Goal: Task Accomplishment & Management: Use online tool/utility

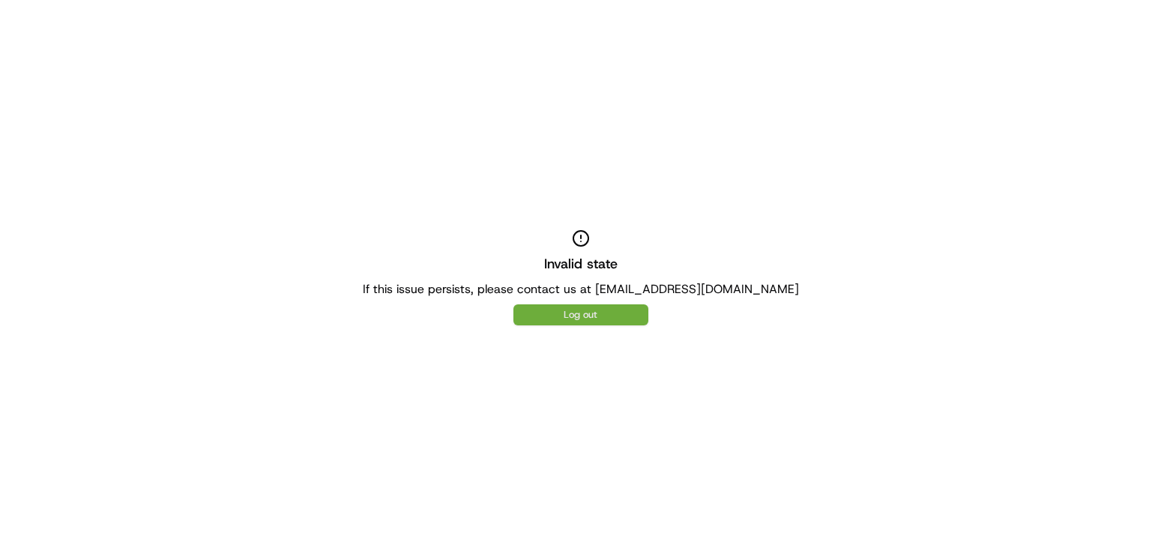
click at [590, 310] on button "Log out" at bounding box center [581, 314] width 135 height 21
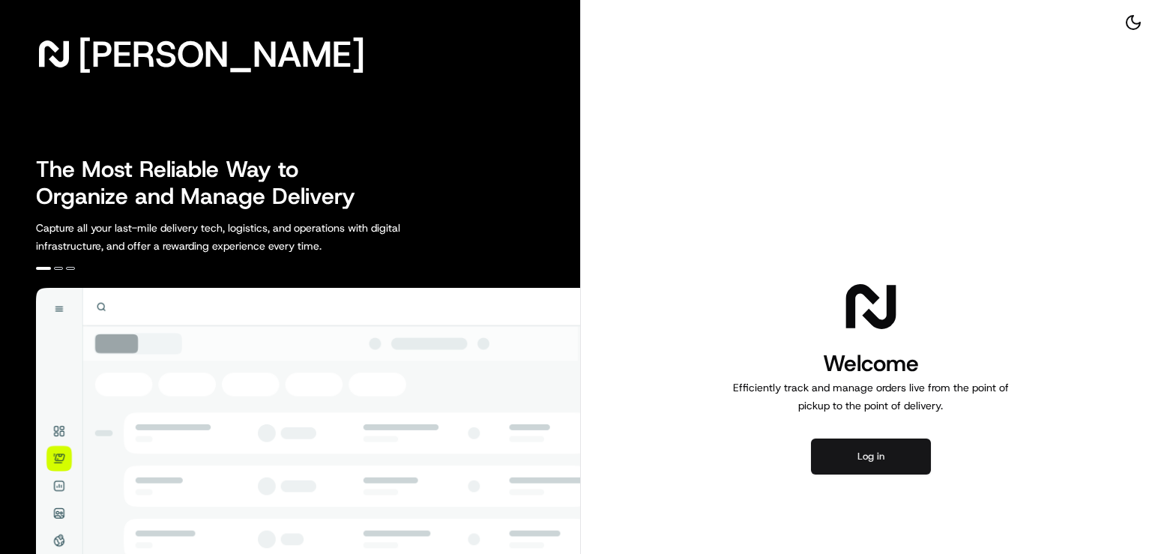
click at [858, 447] on button "Log in" at bounding box center [871, 457] width 120 height 36
